Goal: Navigation & Orientation: Find specific page/section

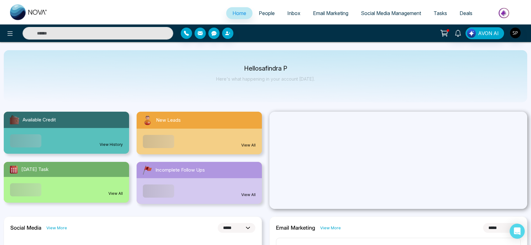
select select "*"
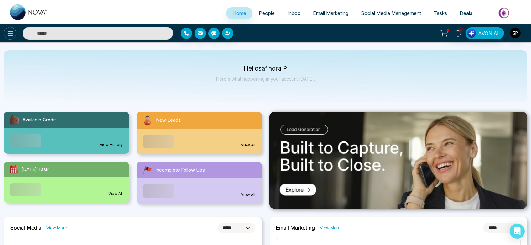
click at [10, 32] on icon at bounding box center [10, 33] width 5 height 4
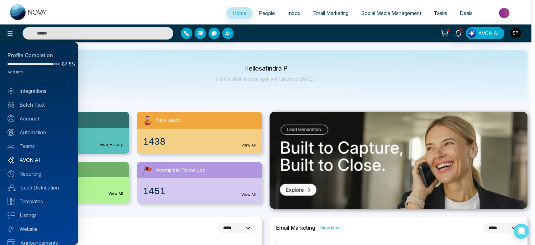
click at [39, 157] on link "AVON AI" at bounding box center [39, 160] width 63 height 8
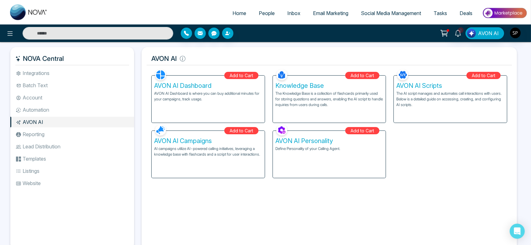
click at [298, 164] on div "AVON AI Personality Define Personality of your Calling Agent." at bounding box center [329, 154] width 113 height 47
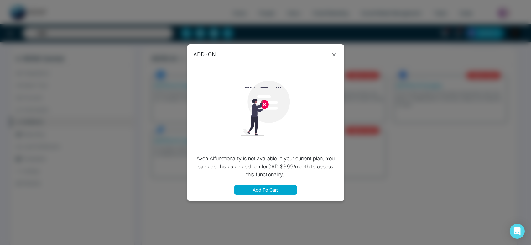
click at [333, 47] on div "ADD-ON Avon AI functionality is not available in your current plan. You can add…" at bounding box center [265, 122] width 157 height 157
click at [333, 57] on icon at bounding box center [334, 55] width 8 height 8
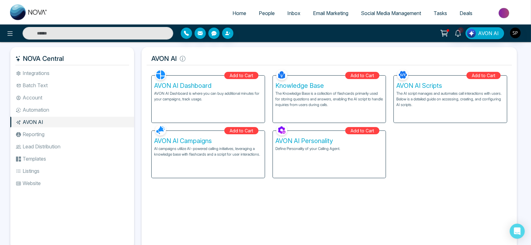
click at [50, 87] on li "Batch Text" at bounding box center [72, 85] width 124 height 11
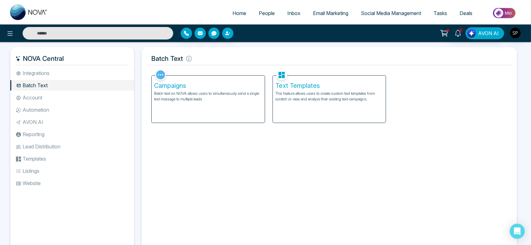
click at [193, 92] on p "Batch text on NOVA allows users to simultaneously send a single text message to…" at bounding box center [208, 96] width 108 height 11
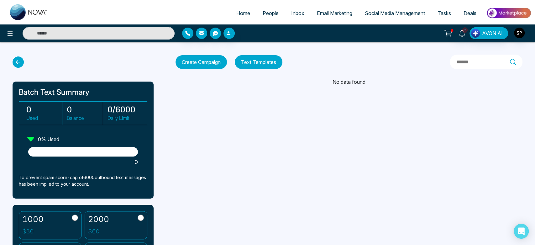
click at [17, 58] on icon at bounding box center [18, 61] width 11 height 11
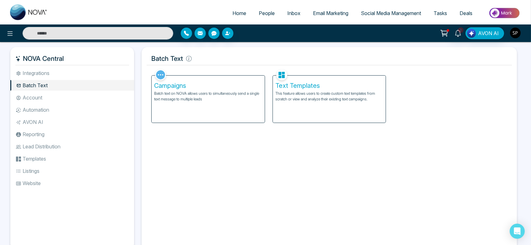
click at [515, 34] on img "button" at bounding box center [515, 33] width 11 height 11
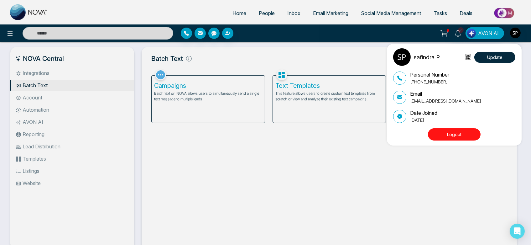
click at [464, 133] on button "Logout" at bounding box center [454, 134] width 53 height 12
